Goal: Task Accomplishment & Management: Use online tool/utility

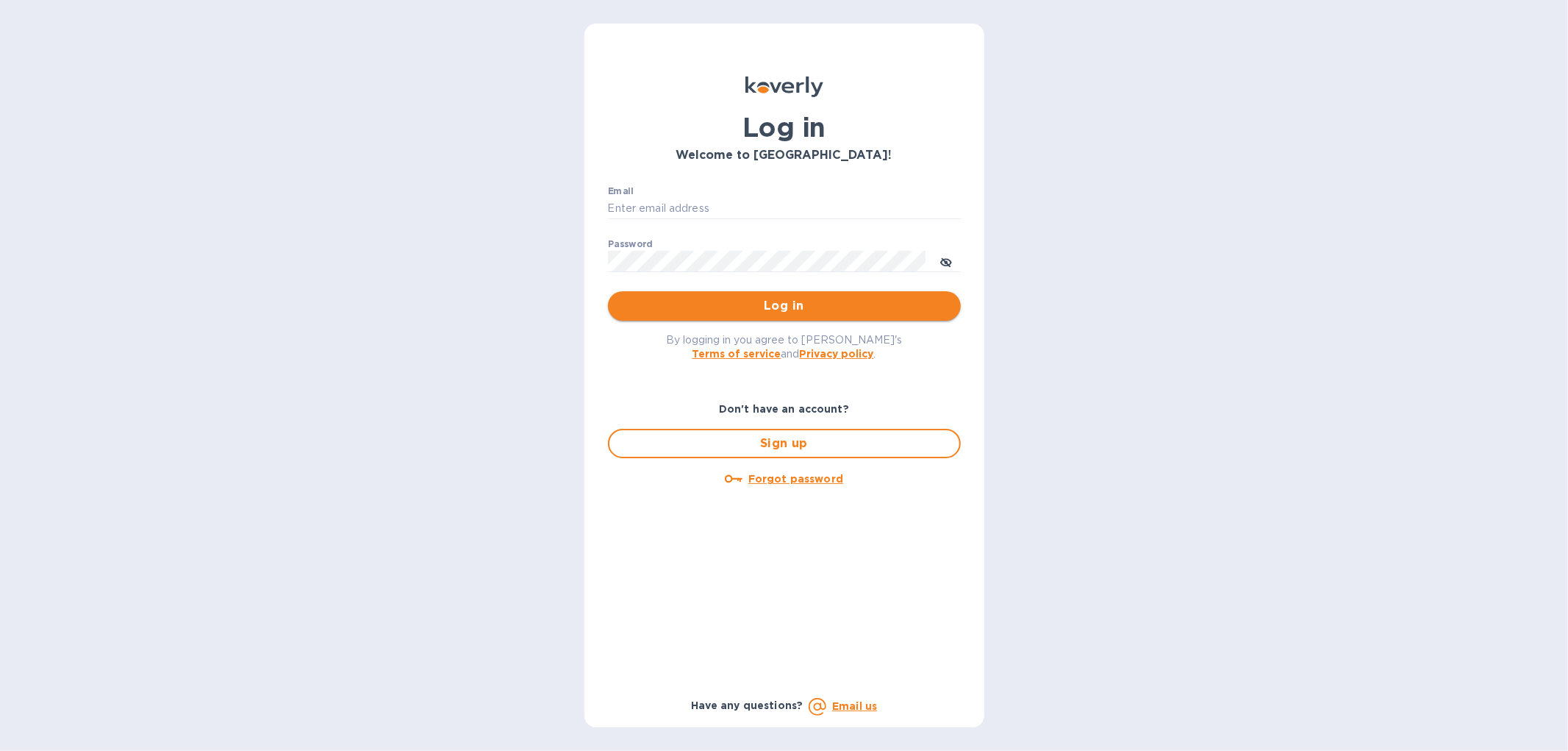
type input "[EMAIL_ADDRESS][DOMAIN_NAME]"
click at [756, 309] on span "Log in" at bounding box center [784, 305] width 329 height 18
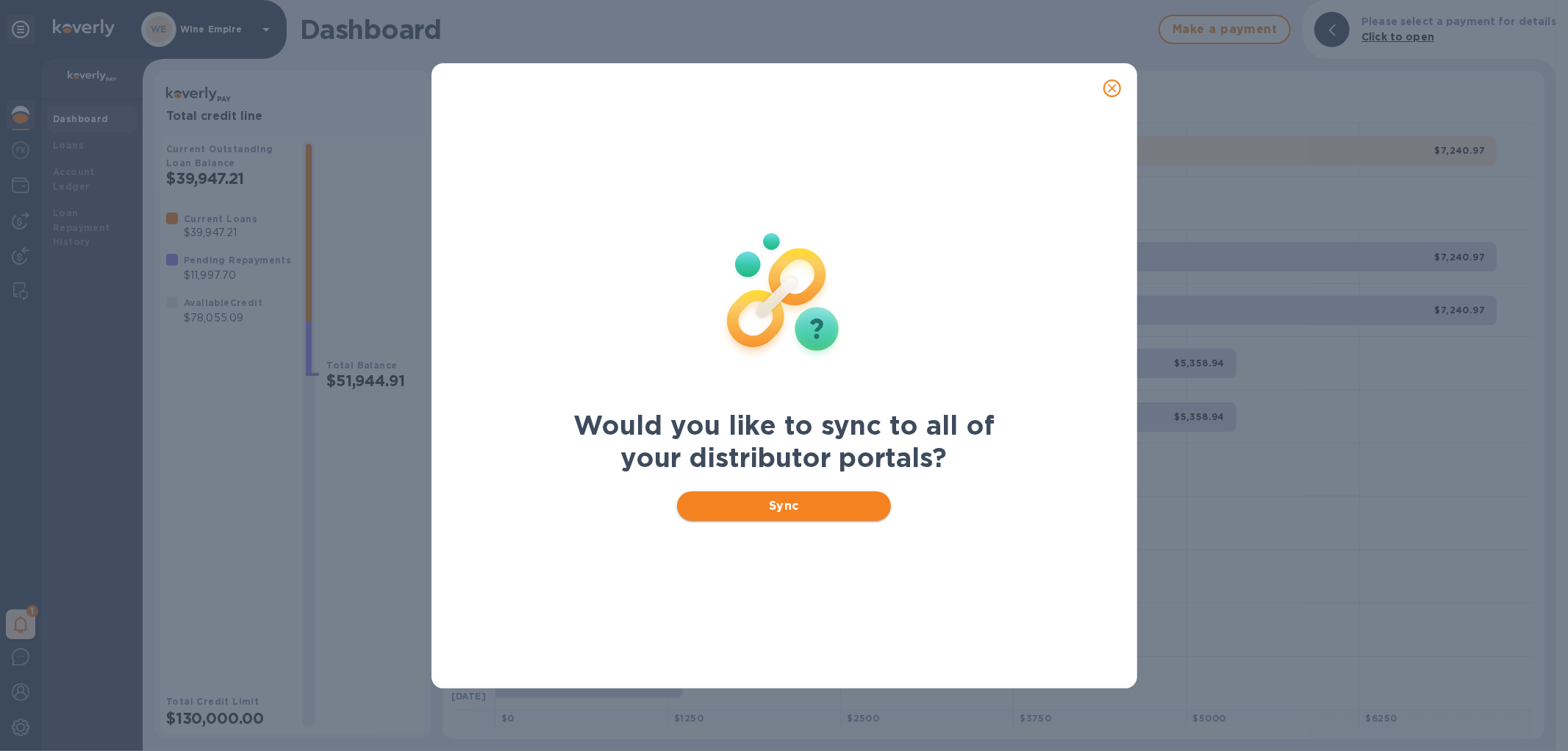
drag, startPoint x: 769, startPoint y: 501, endPoint x: 715, endPoint y: 471, distance: 61.8
click at [768, 501] on span "Sync" at bounding box center [784, 506] width 191 height 18
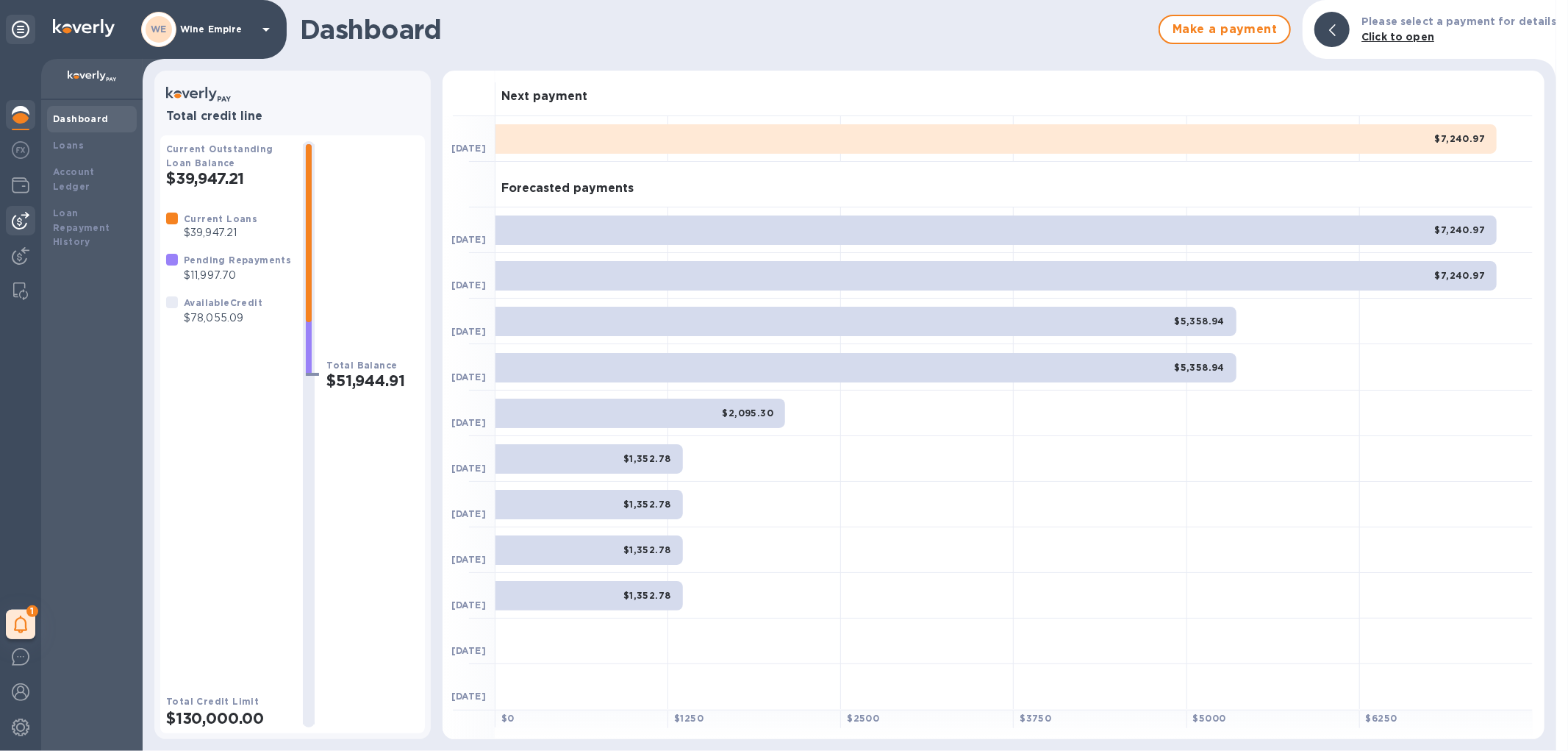
click at [18, 211] on img at bounding box center [21, 220] width 18 height 18
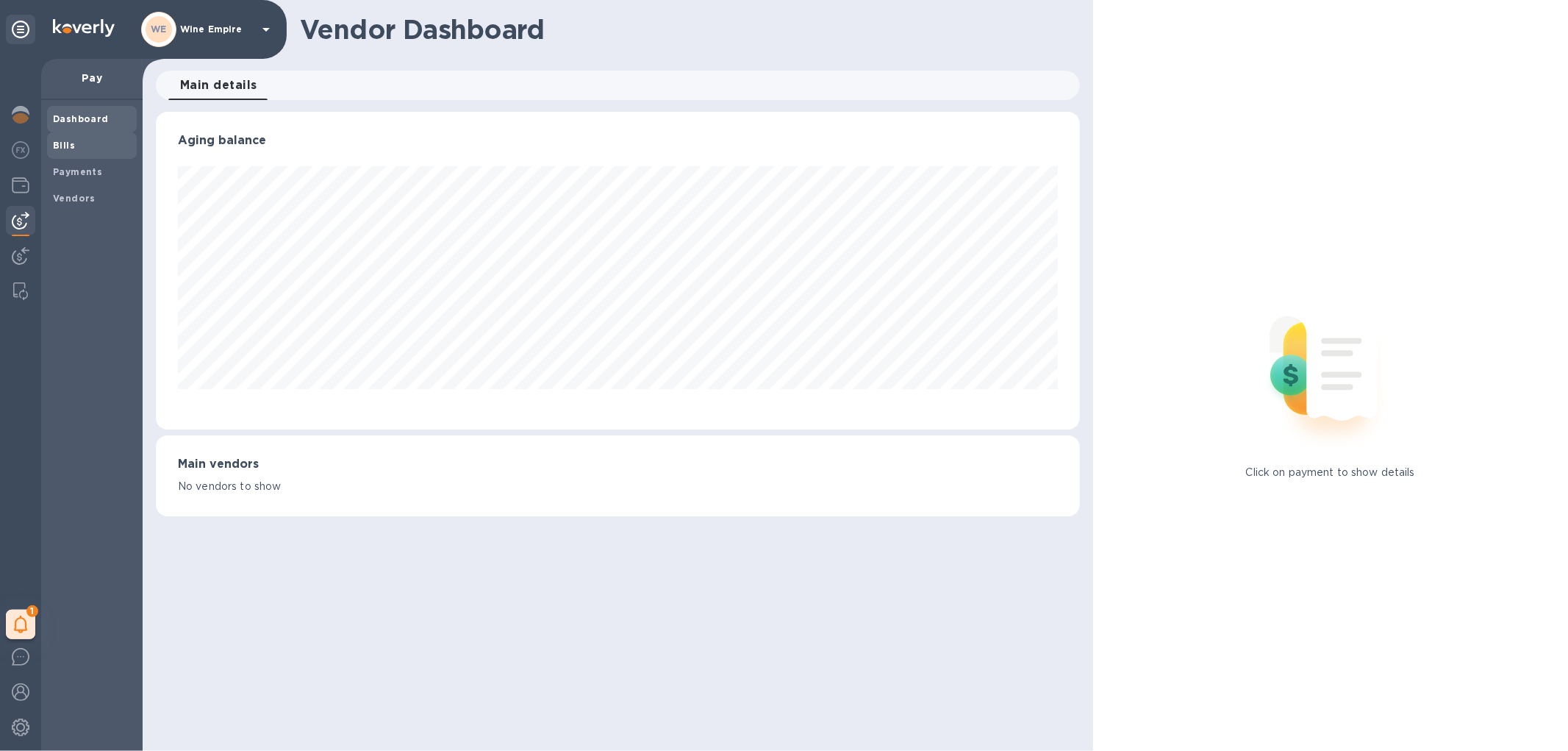
scroll to position [318, 923]
click at [77, 152] on div "Bills" at bounding box center [91, 146] width 89 height 26
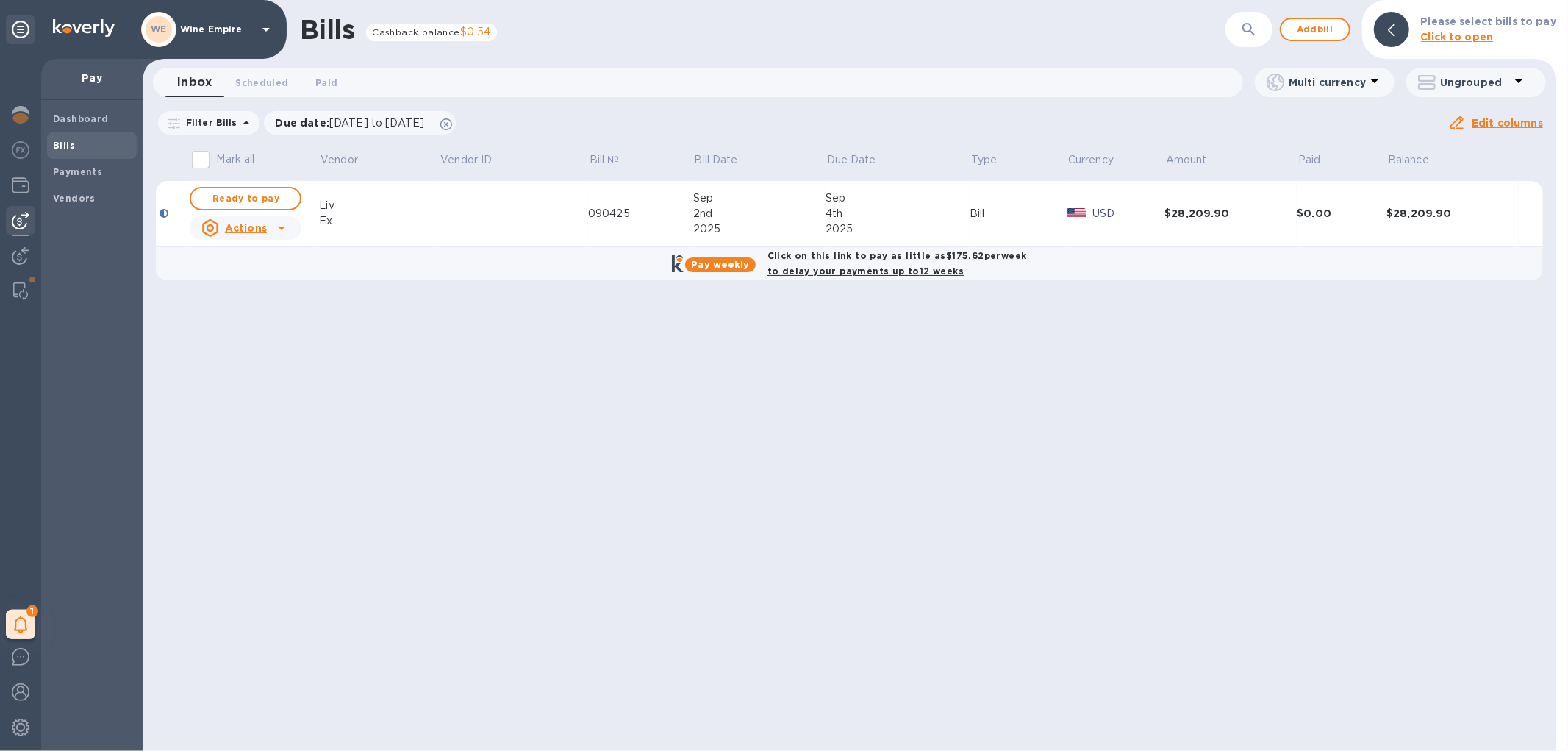
click at [473, 219] on td at bounding box center [514, 213] width 149 height 66
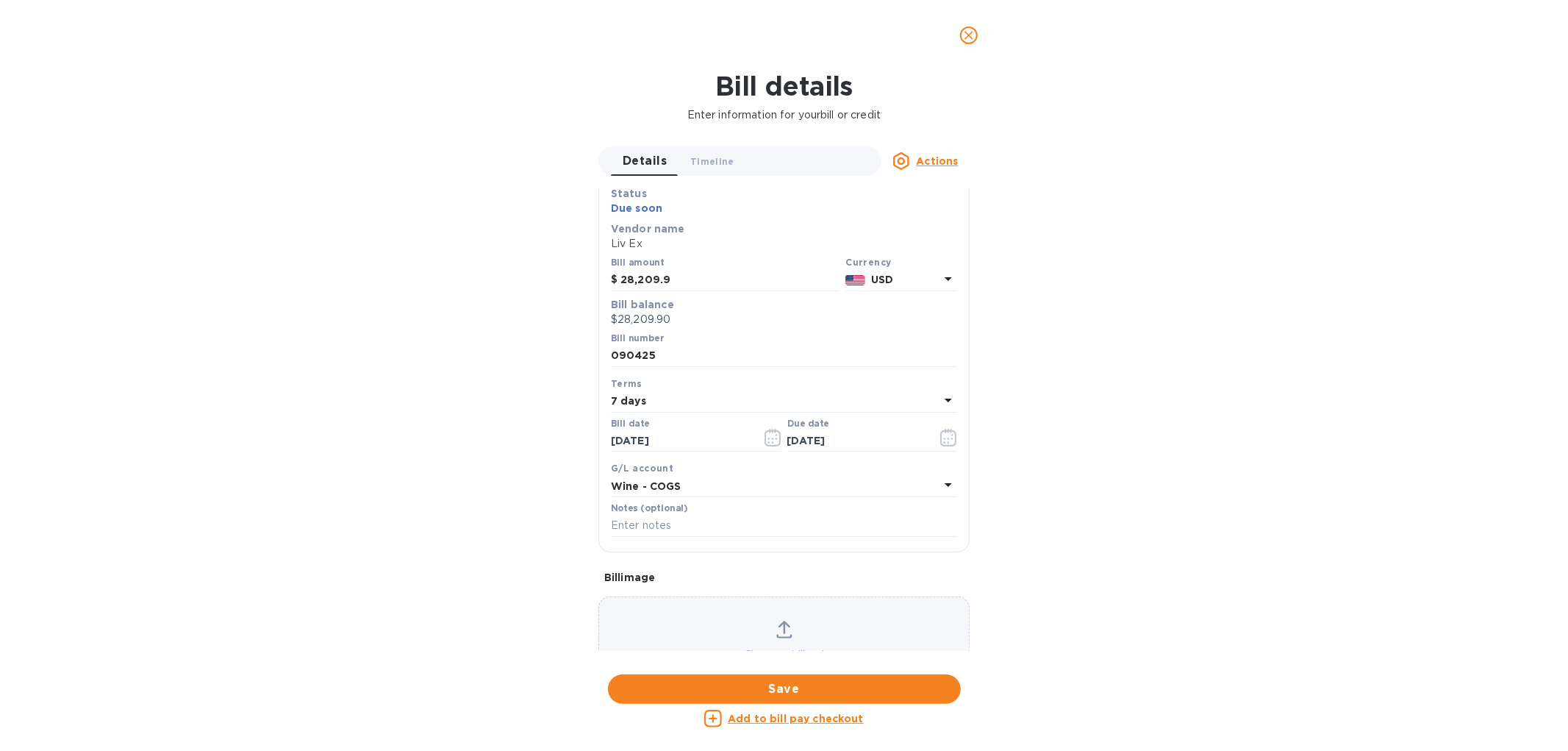
scroll to position [129, 0]
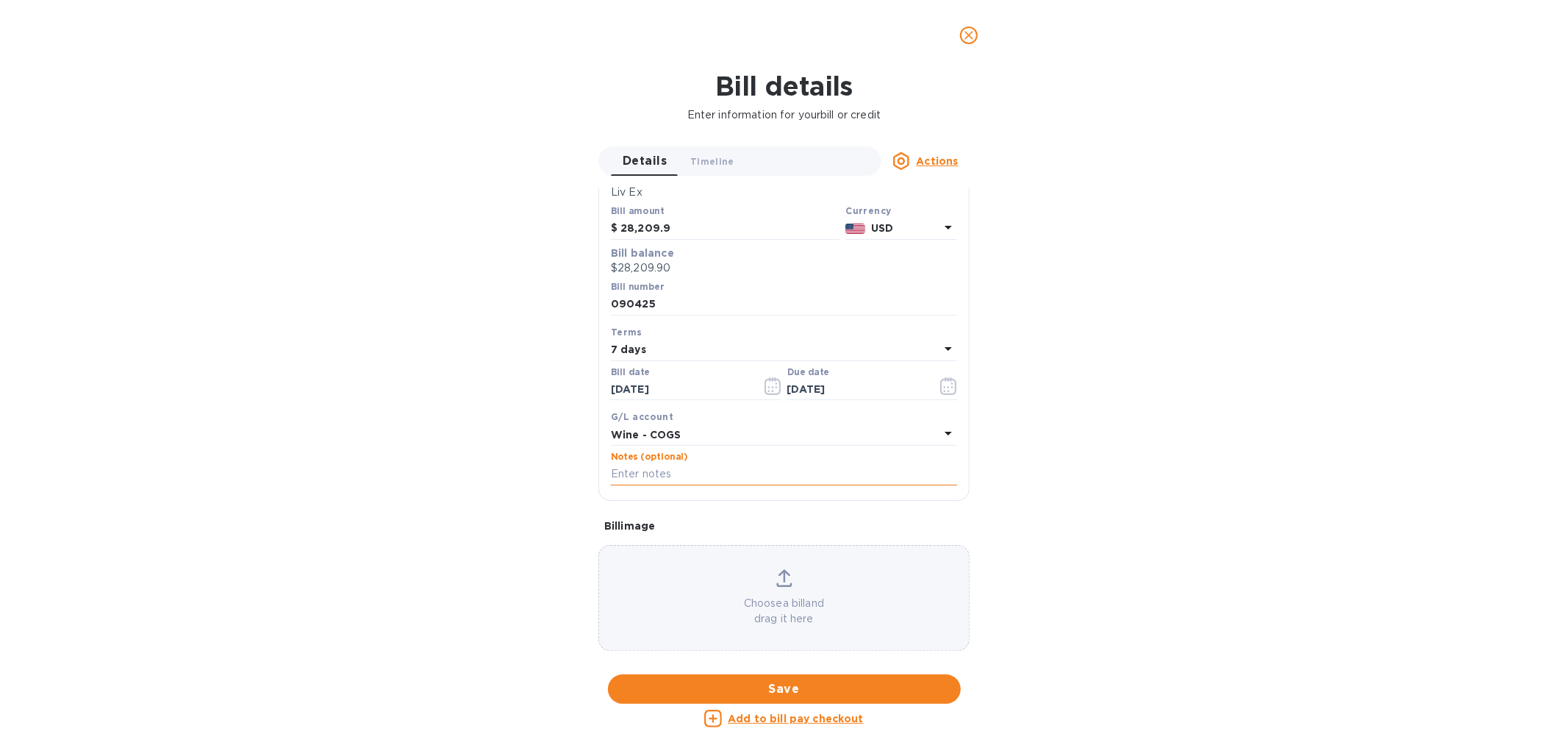
click at [674, 475] on input "text" at bounding box center [784, 474] width 346 height 22
paste input "HSBC US re Liv-ex Limited"
type input "HSBC US re Liv-ex Limited"
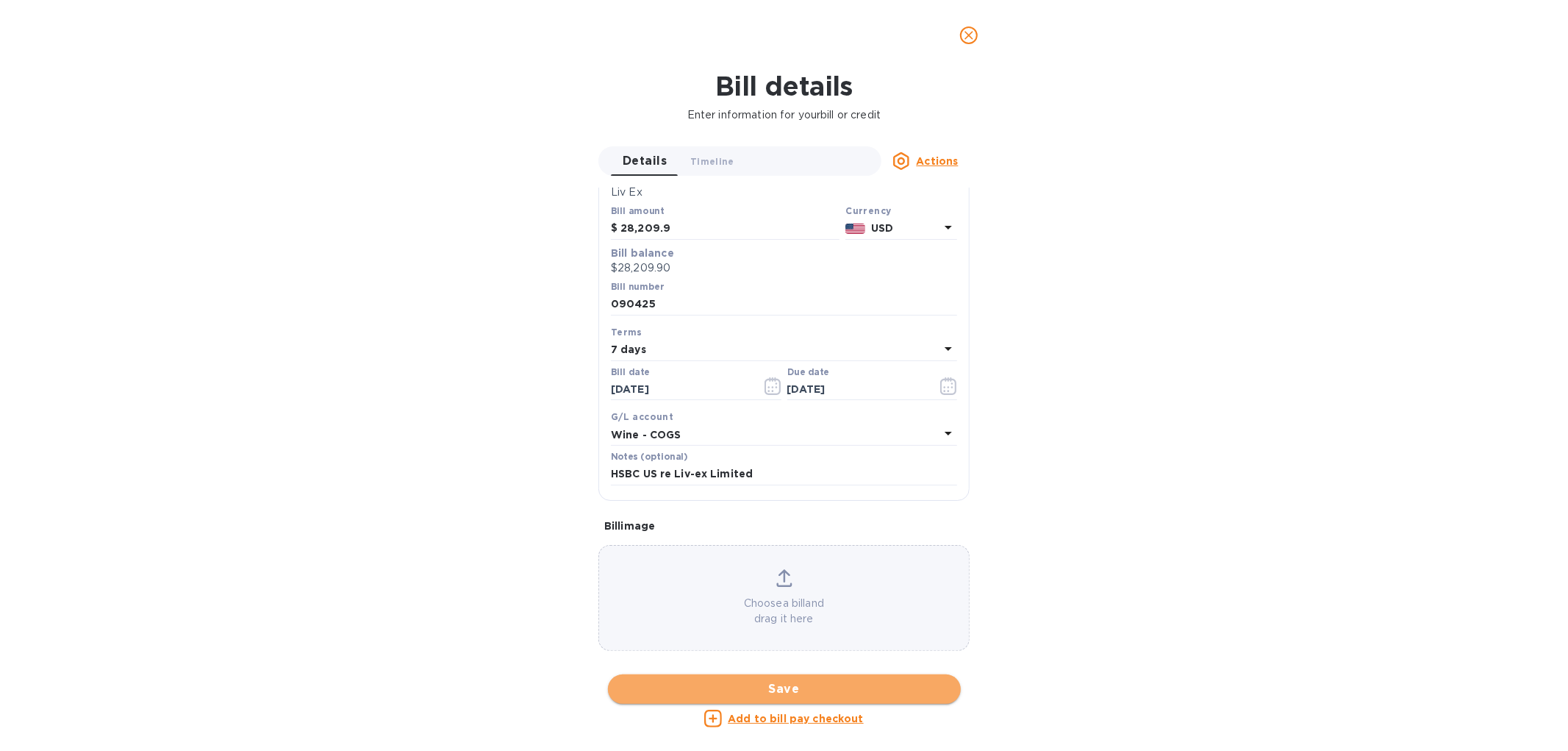
drag, startPoint x: 777, startPoint y: 685, endPoint x: 794, endPoint y: 627, distance: 60.4
click at [779, 685] on span "Save" at bounding box center [784, 688] width 329 height 18
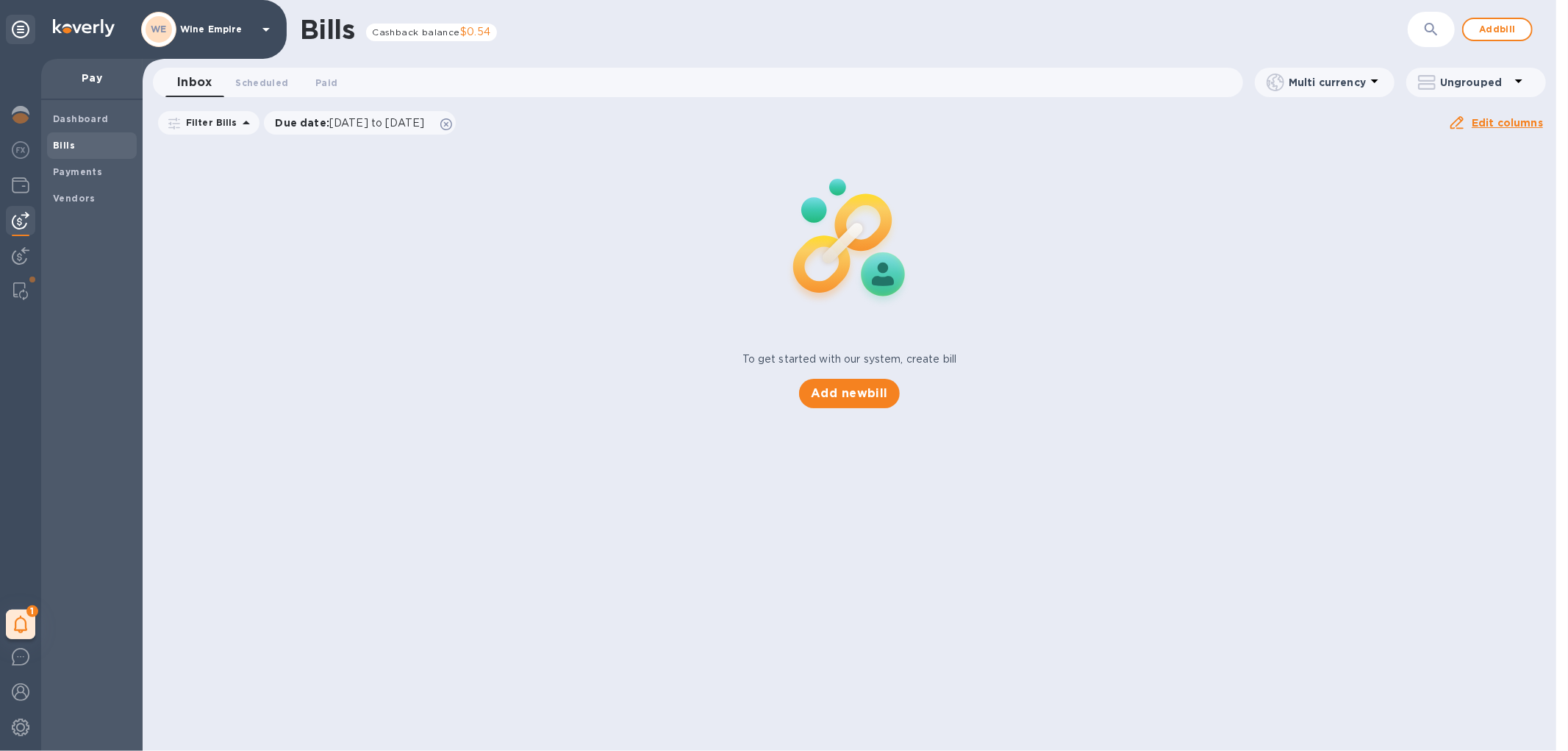
click at [978, 37] on div "Bills Cashback balance $0.54" at bounding box center [761, 29] width 924 height 31
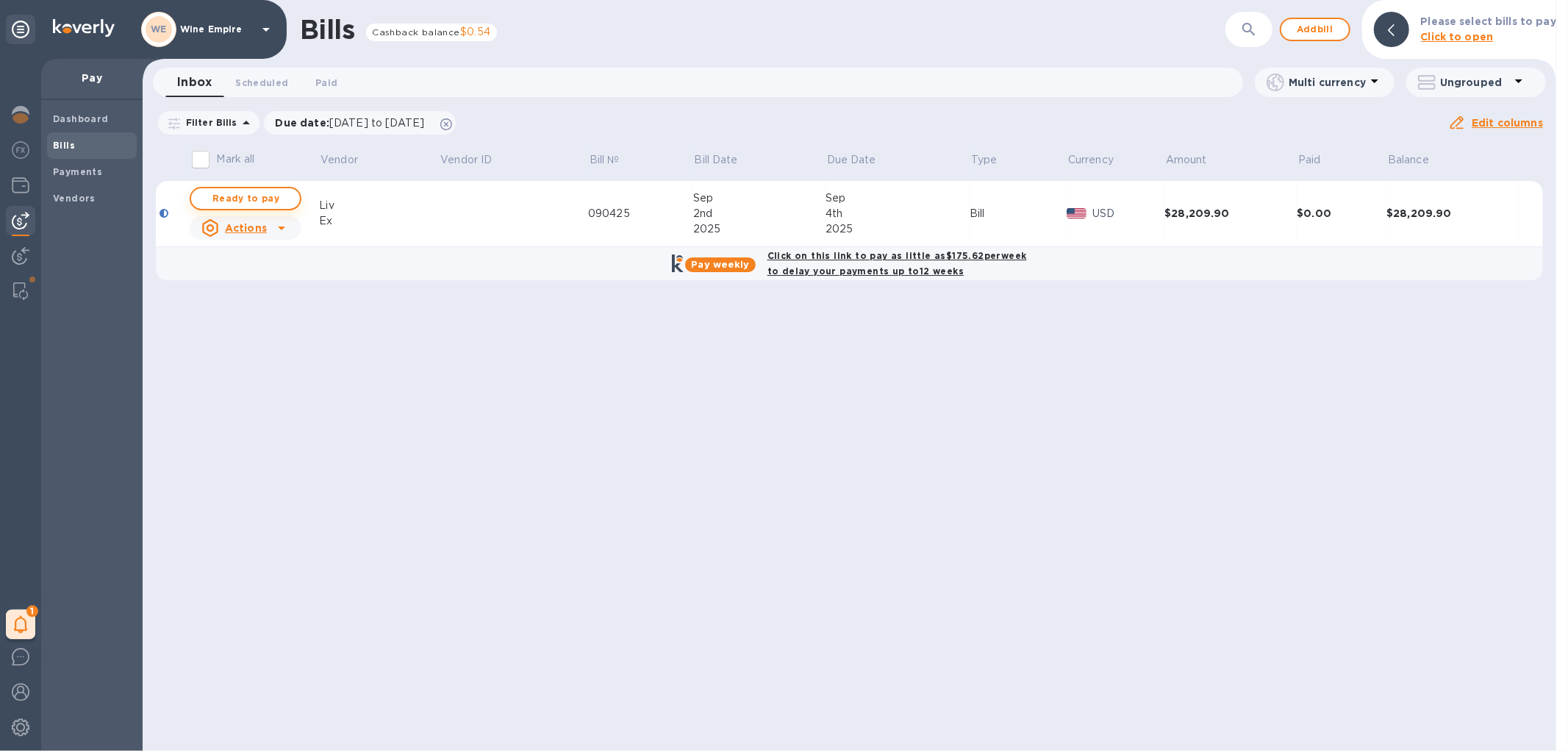
click at [260, 199] on span "Ready to pay" at bounding box center [245, 198] width 86 height 18
checkbox input "true"
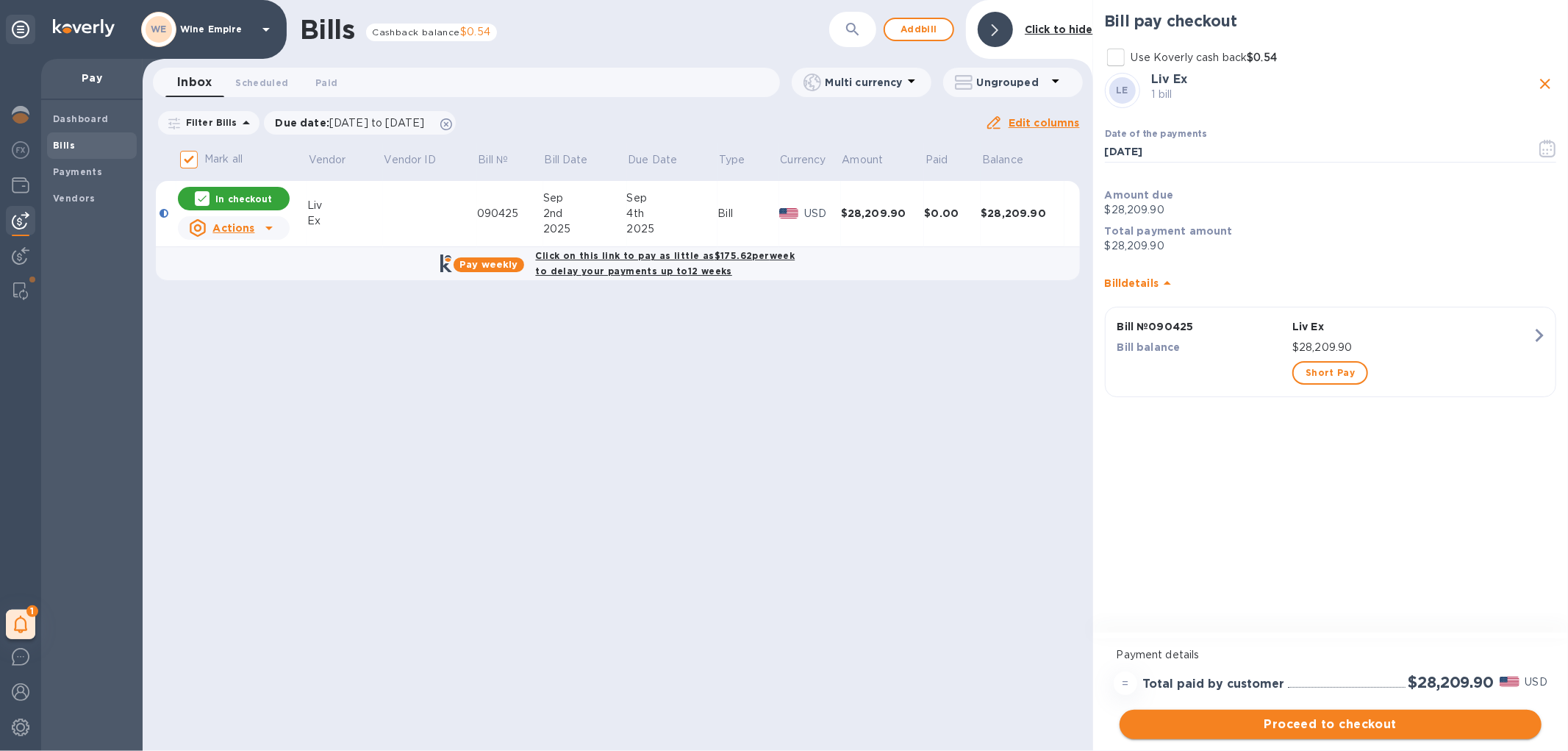
click at [1351, 715] on span "Proceed to checkout" at bounding box center [1331, 724] width 399 height 18
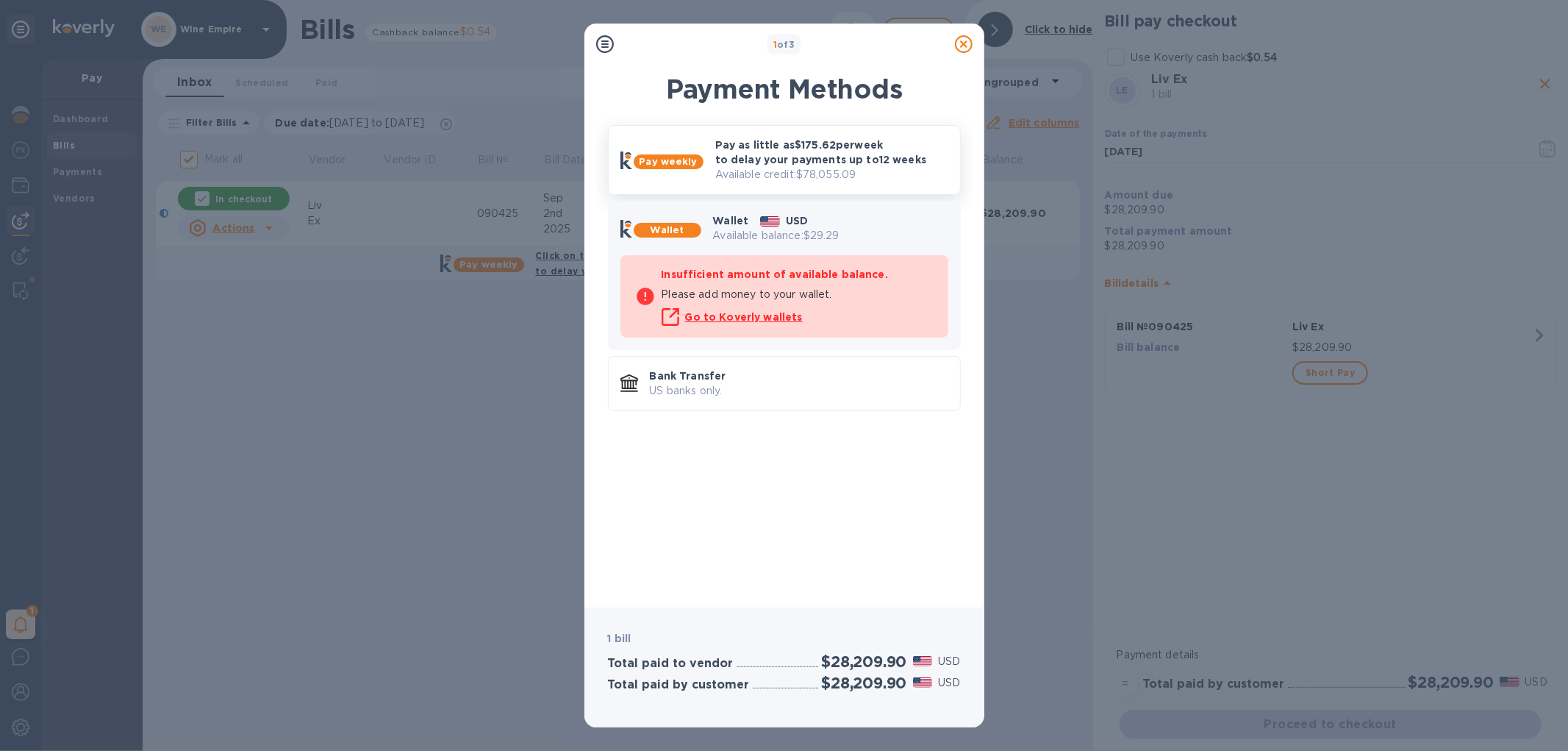
click at [762, 167] on p "Available credit: $78,055.09" at bounding box center [832, 175] width 233 height 15
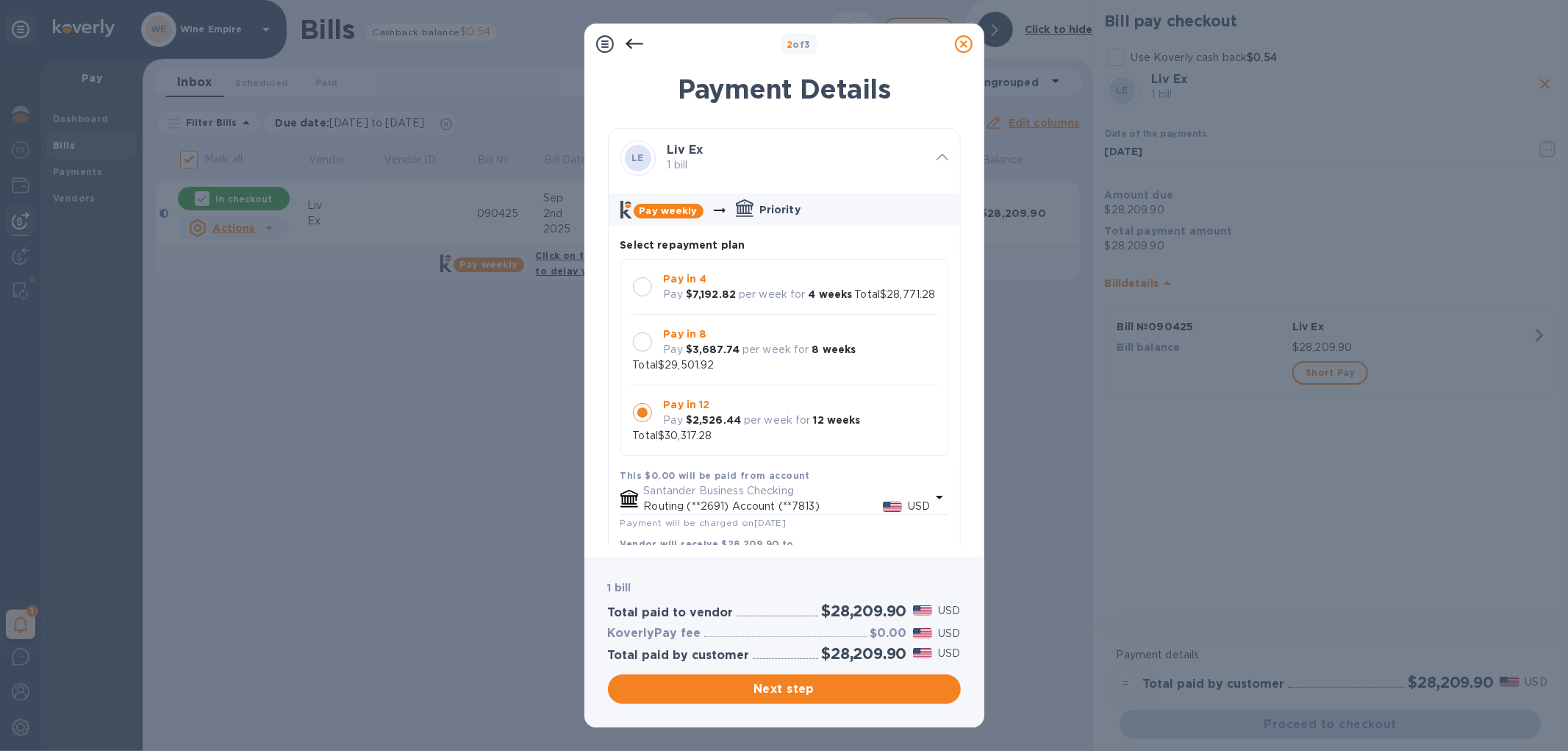
scroll to position [13, 0]
click at [651, 336] on div at bounding box center [642, 341] width 31 height 31
click at [770, 682] on span "Next step" at bounding box center [784, 688] width 329 height 18
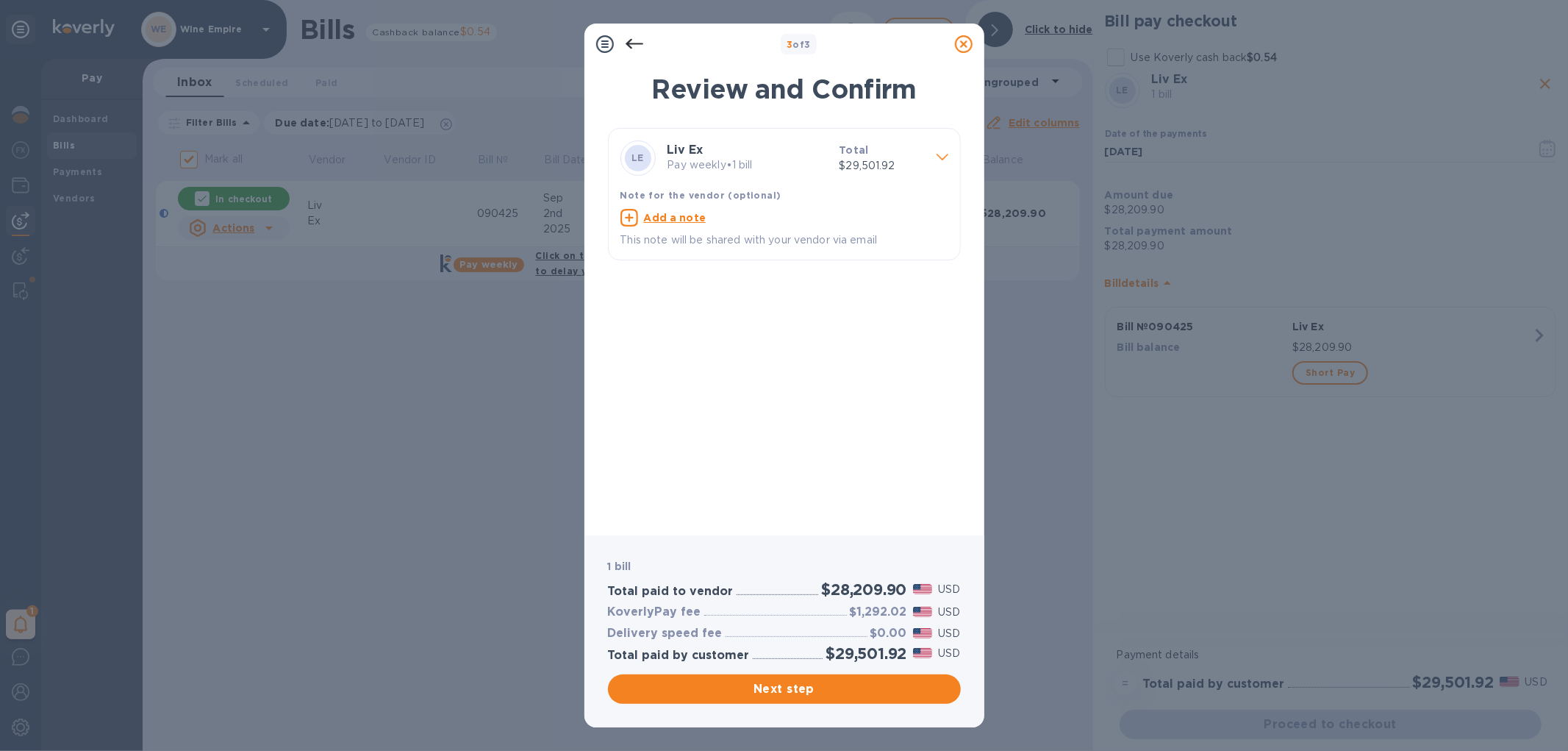
click at [641, 219] on div "Add a note" at bounding box center [784, 217] width 328 height 18
click at [664, 225] on textarea at bounding box center [773, 219] width 305 height 12
paste textarea "HSBC US re Liv-ex Limited"
type textarea "HSBC US re Liv-ex Limited"
click at [766, 691] on span "Next step" at bounding box center [784, 688] width 329 height 18
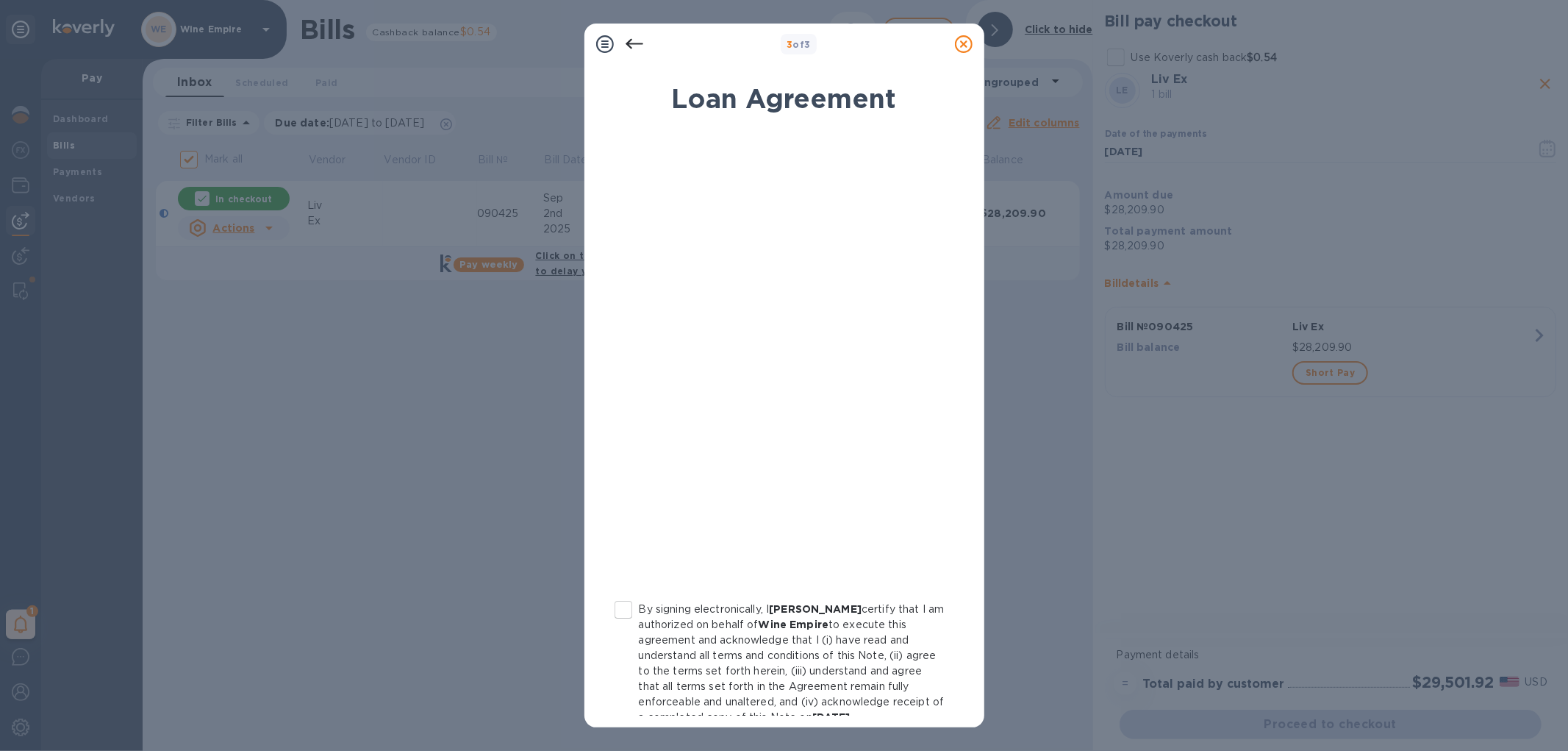
click at [622, 612] on input "By signing electronically, I [PERSON_NAME] certify that I am authorized on beha…" at bounding box center [623, 609] width 31 height 31
checkbox input "true"
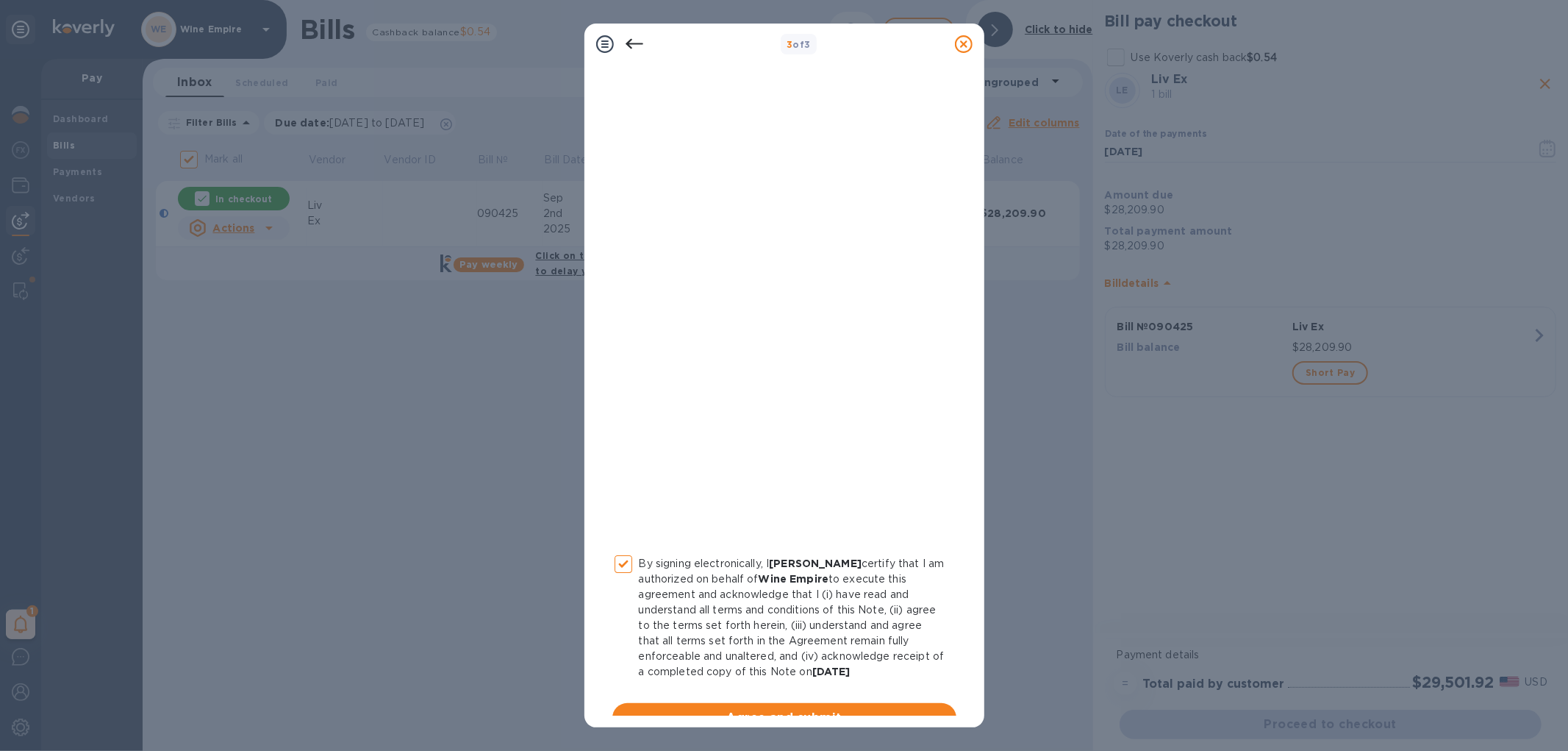
scroll to position [70, 0]
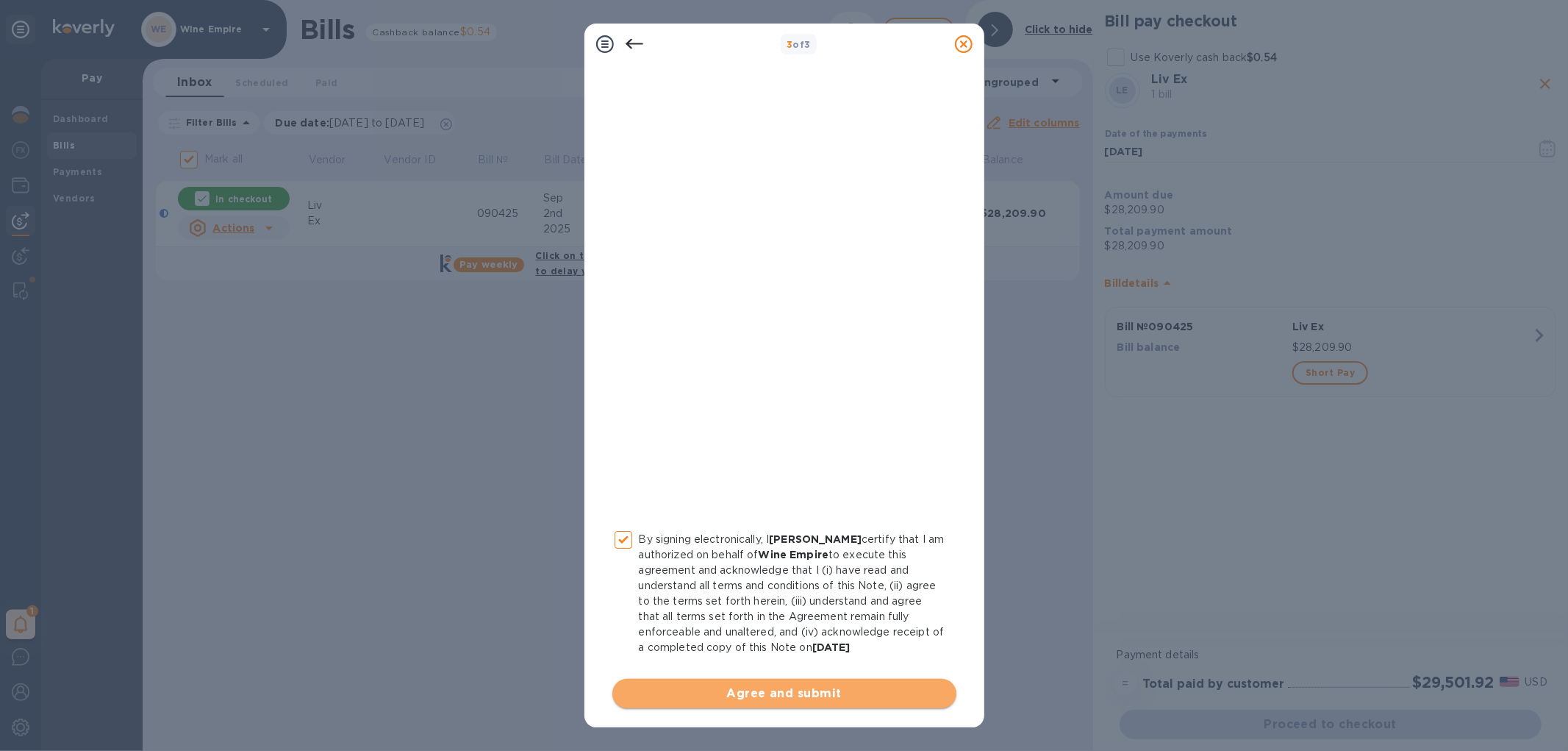
click at [803, 691] on span "Agree and submit" at bounding box center [784, 693] width 321 height 18
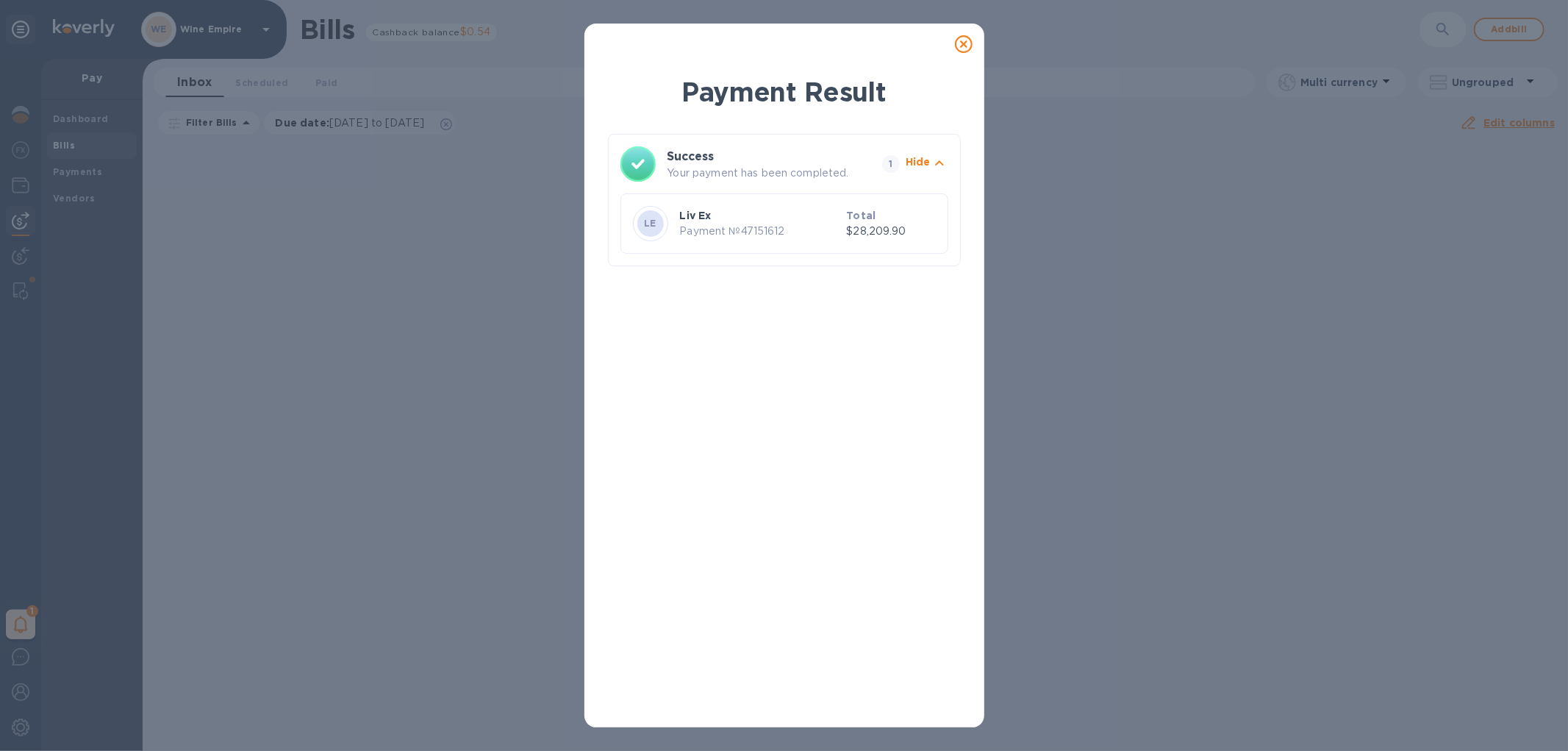
click at [962, 36] on icon at bounding box center [964, 44] width 18 height 18
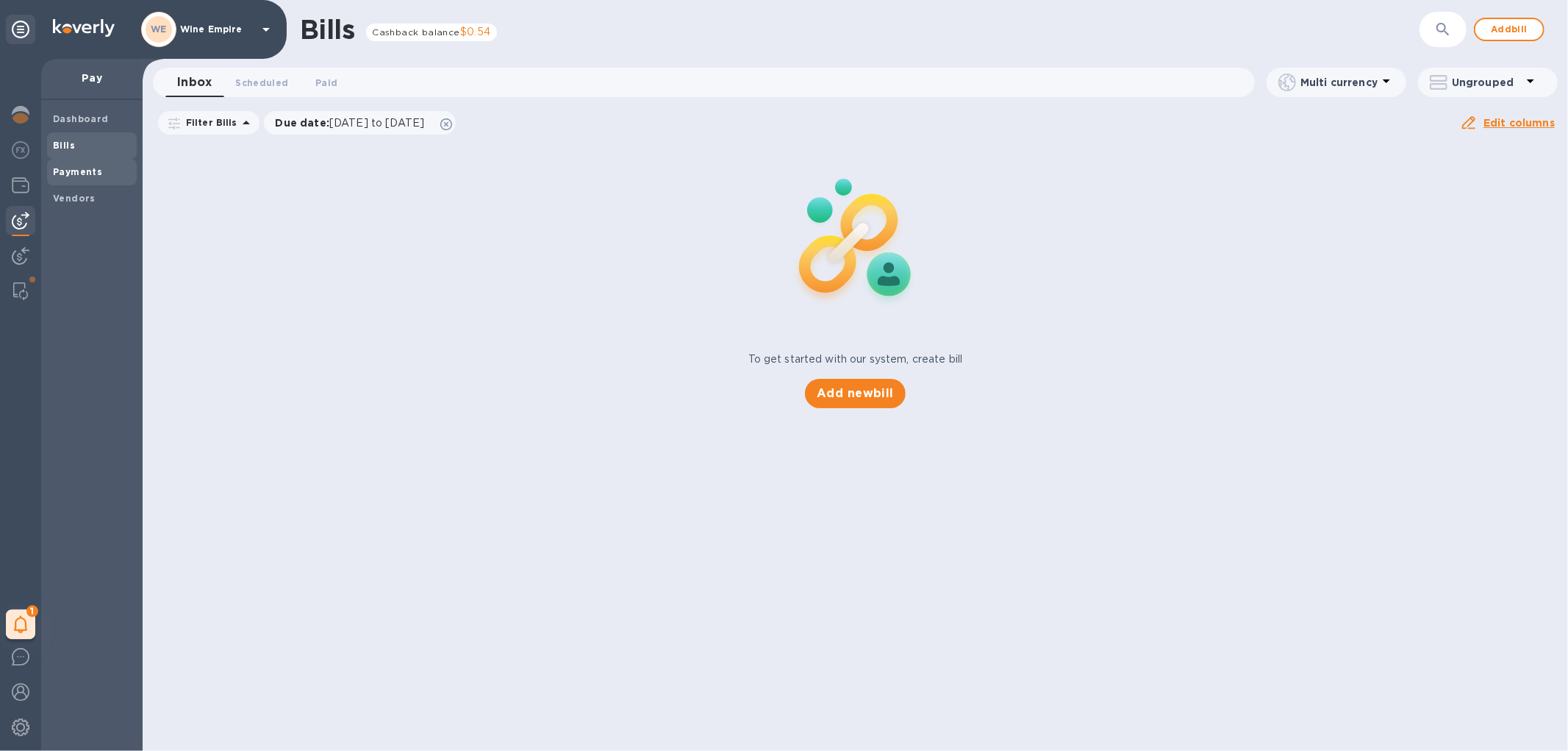
click at [92, 166] on b "Payments" at bounding box center [77, 172] width 49 height 11
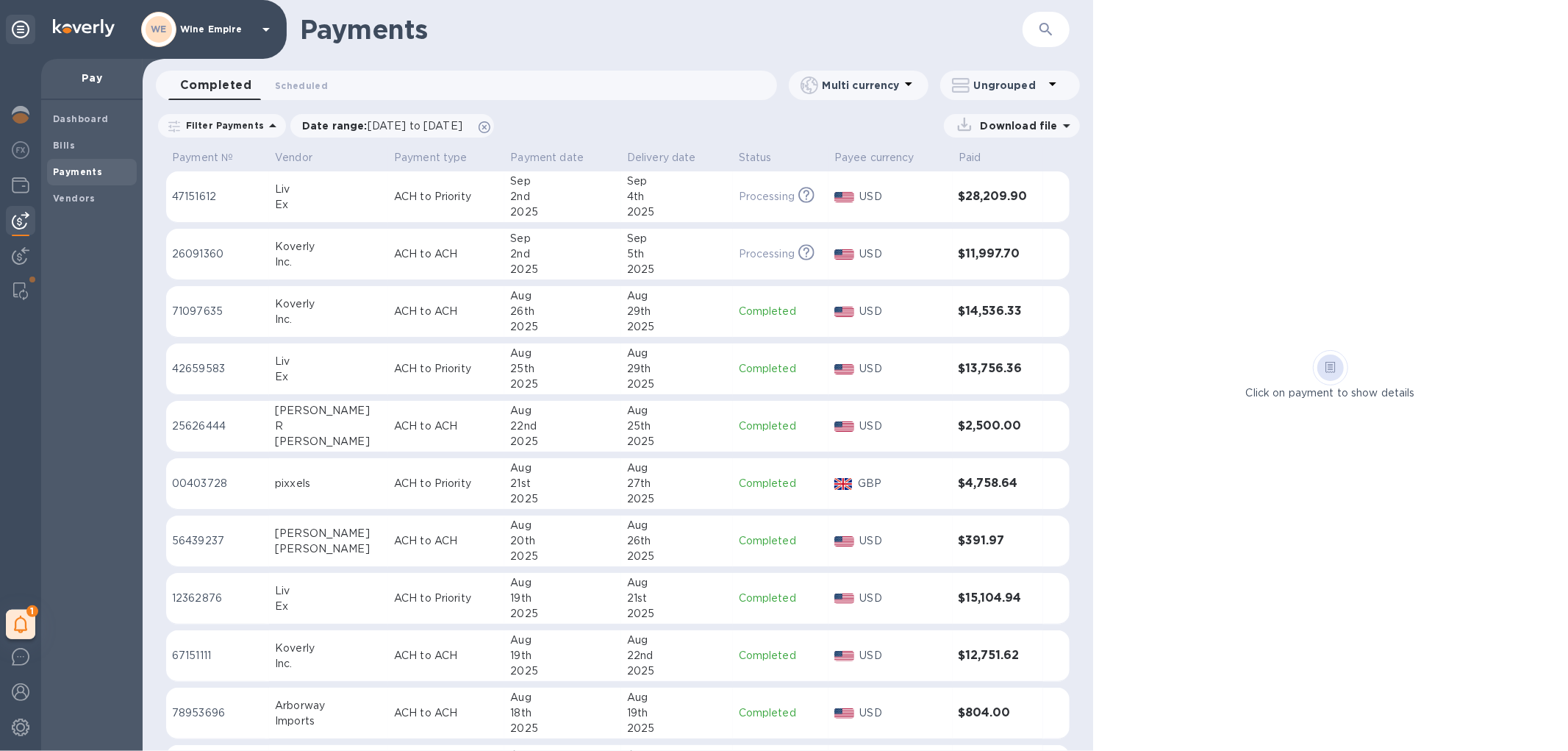
click at [394, 200] on p "ACH to Priority" at bounding box center [446, 196] width 104 height 15
